Goal: Task Accomplishment & Management: Use online tool/utility

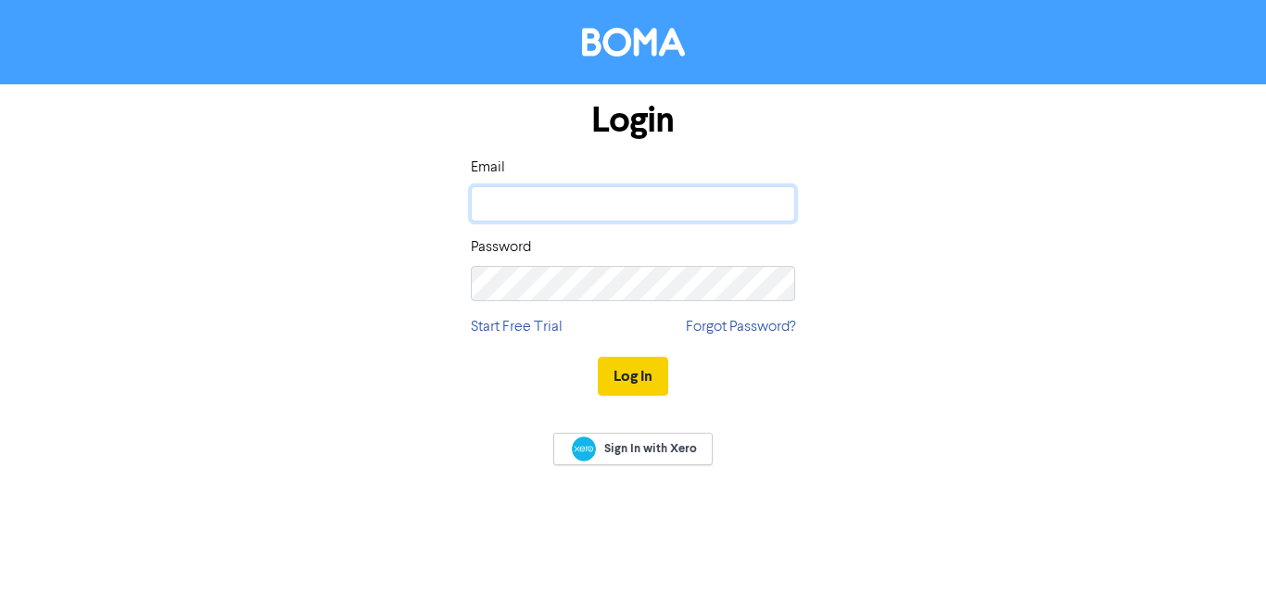
type input "[DOMAIN_NAME][EMAIL_ADDRESS][DOMAIN_NAME]"
click at [634, 373] on button "Log In" at bounding box center [633, 376] width 70 height 39
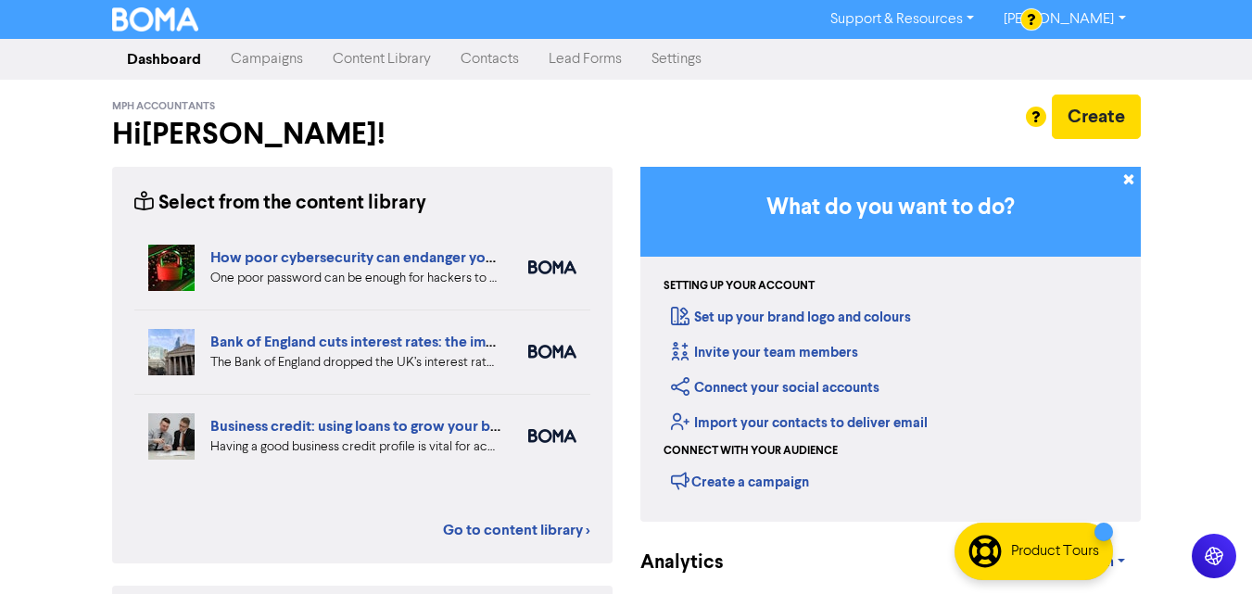
click at [500, 63] on link "Contacts" at bounding box center [490, 59] width 88 height 37
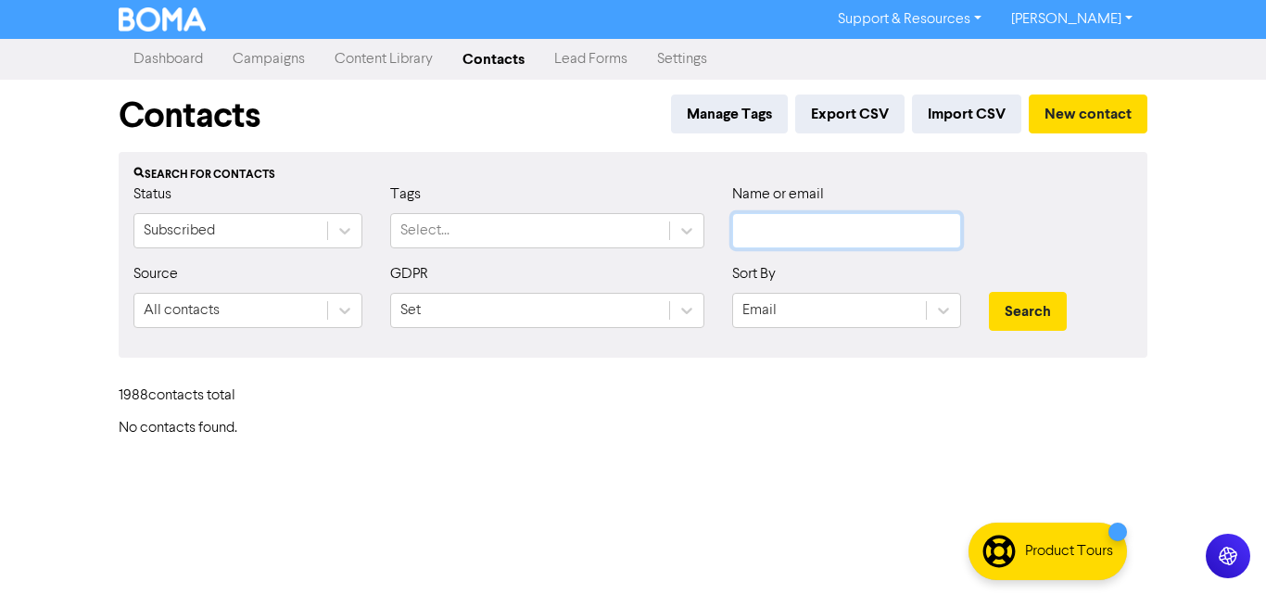
click at [781, 226] on input "text" at bounding box center [846, 230] width 229 height 35
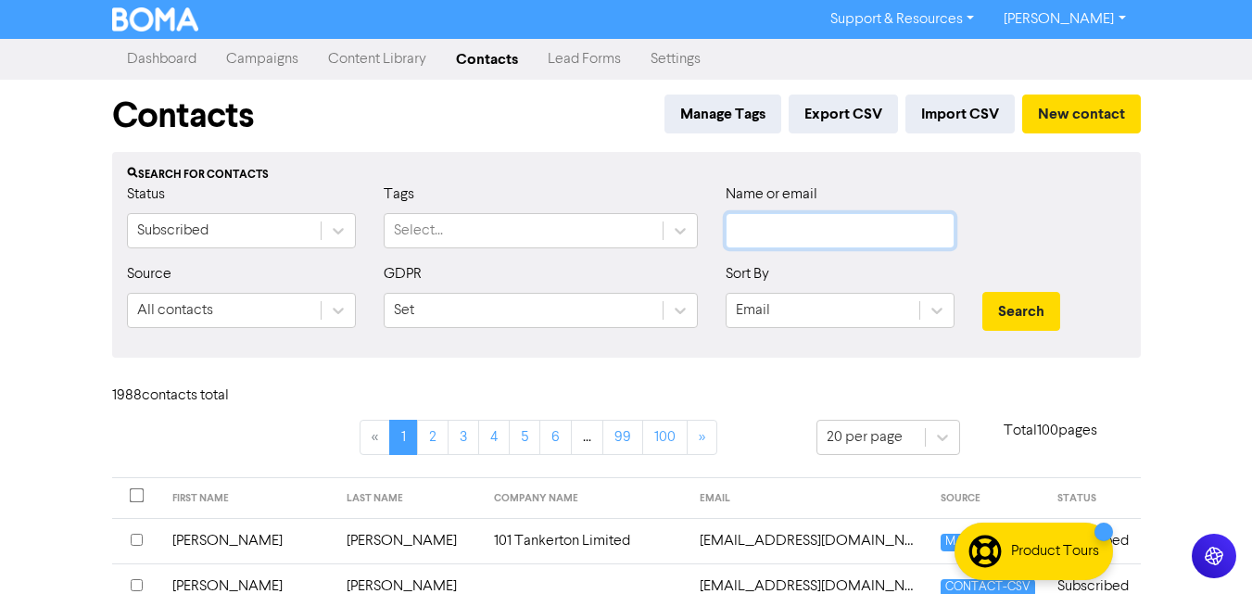
paste input "[EMAIL_ADDRESS][DOMAIN_NAME]"
type input "[EMAIL_ADDRESS][DOMAIN_NAME]"
click at [1045, 294] on button "Search" at bounding box center [1021, 311] width 78 height 39
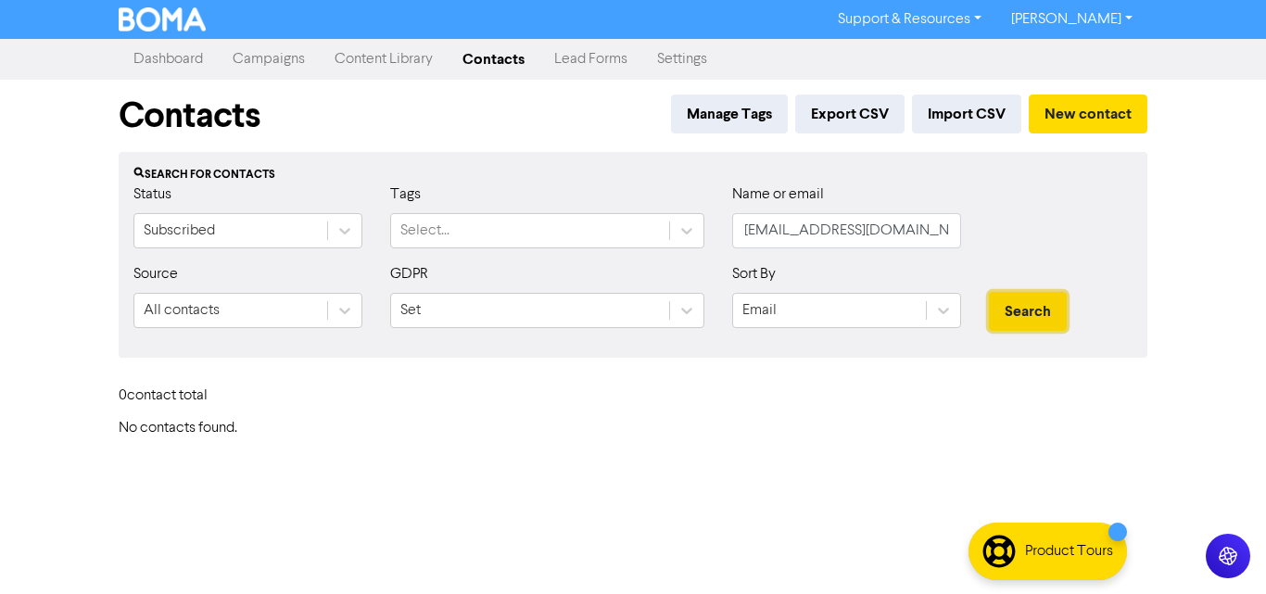
click at [1054, 312] on button "Search" at bounding box center [1028, 311] width 78 height 39
